Goal: Use online tool/utility: Utilize a website feature to perform a specific function

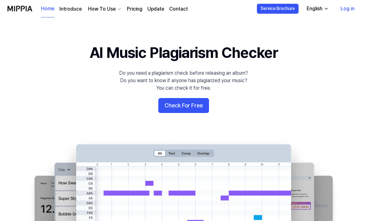
click at [186, 107] on button "Check For Free" at bounding box center [183, 105] width 51 height 15
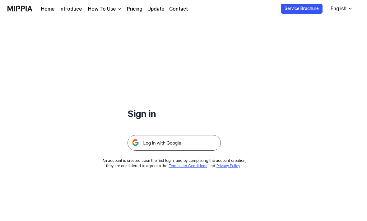
click at [178, 146] on img at bounding box center [174, 143] width 93 height 16
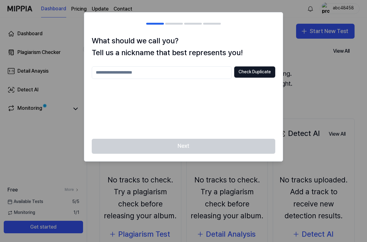
click at [159, 73] on input "text" at bounding box center [162, 72] width 140 height 12
click at [264, 71] on button "Check Duplicate" at bounding box center [254, 71] width 41 height 11
click at [191, 70] on input "**" at bounding box center [162, 72] width 140 height 12
type input "*"
type input "****"
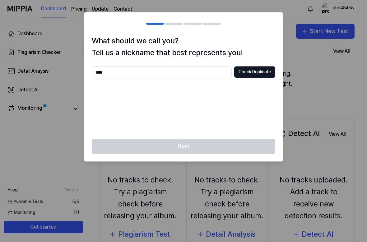
click at [257, 76] on button "Check Duplicate" at bounding box center [254, 71] width 41 height 11
click at [257, 77] on button "Check Duplicate" at bounding box center [254, 71] width 41 height 11
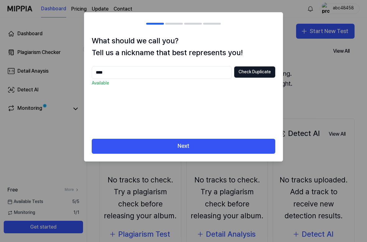
click at [225, 147] on button "Next" at bounding box center [184, 146] width 184 height 15
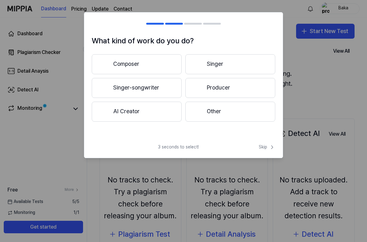
click at [261, 109] on button "Other" at bounding box center [231, 112] width 90 height 20
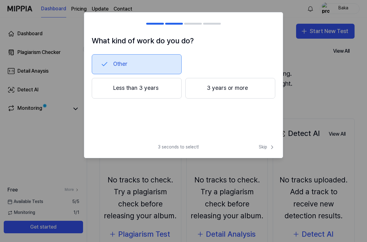
click at [114, 64] on button "Other" at bounding box center [137, 64] width 90 height 20
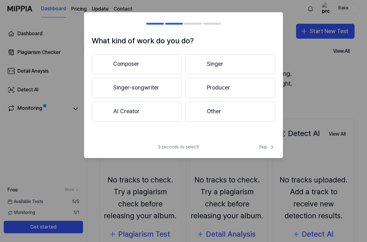
click at [115, 61] on button "Composer" at bounding box center [137, 64] width 90 height 20
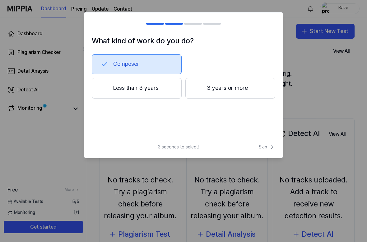
click at [108, 59] on button "Composer" at bounding box center [137, 64] width 90 height 20
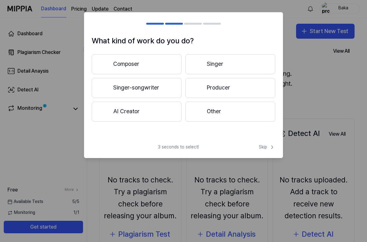
click at [260, 111] on button "Other" at bounding box center [231, 112] width 90 height 20
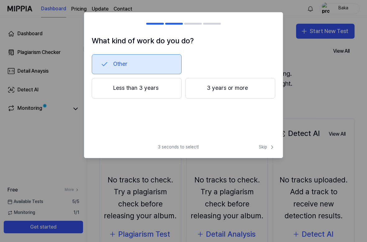
click at [111, 86] on button "Less than 3 years" at bounding box center [137, 88] width 90 height 21
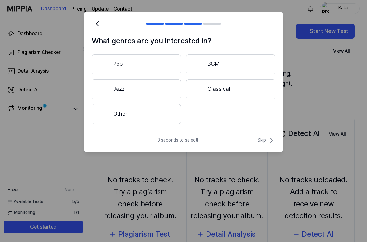
click at [267, 134] on div "What genres are you interested in? Pop BGM Jazz Classical Other 3 seconds to se…" at bounding box center [183, 81] width 199 height 139
click at [267, 133] on div "What genres are you interested in? Pop BGM Jazz Classical Other 3 seconds to se…" at bounding box center [183, 81] width 199 height 139
click at [100, 19] on button at bounding box center [97, 23] width 11 height 11
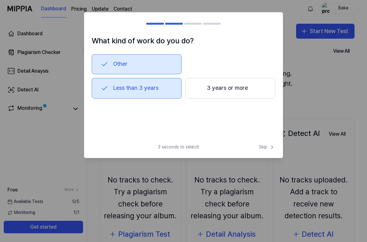
click at [98, 17] on h2 at bounding box center [183, 23] width 199 height 22
click at [269, 142] on div "What kind of work do you do? Other Less than 3 years 3 years or more 3 seconds …" at bounding box center [183, 85] width 199 height 146
click at [267, 150] on span "Skip" at bounding box center [267, 147] width 17 height 6
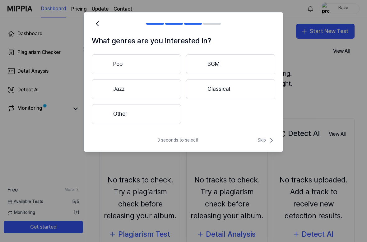
click at [109, 59] on button "Pop" at bounding box center [136, 64] width 89 height 20
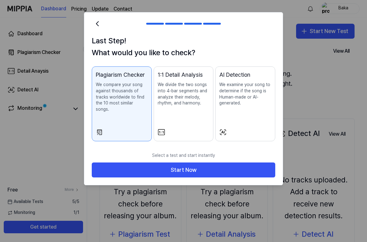
click at [248, 163] on button "Start Now" at bounding box center [184, 169] width 184 height 15
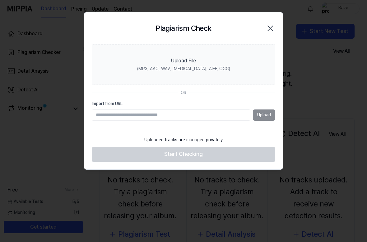
click at [267, 27] on icon "button" at bounding box center [271, 28] width 10 height 10
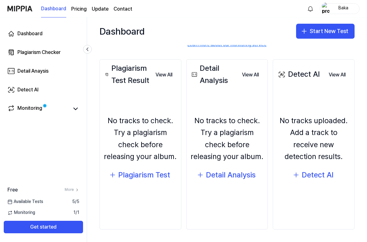
scroll to position [59, 0]
click at [43, 108] on span at bounding box center [45, 105] width 6 height 6
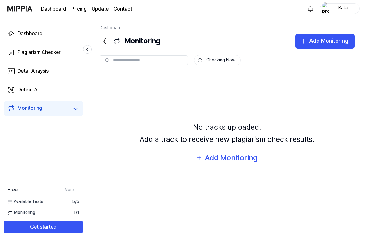
click at [341, 43] on div "Add Monitoring" at bounding box center [328, 40] width 39 height 9
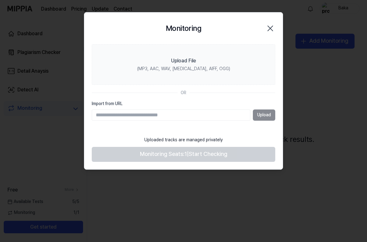
click at [339, 74] on div at bounding box center [183, 121] width 367 height 242
